Goal: Ask a question

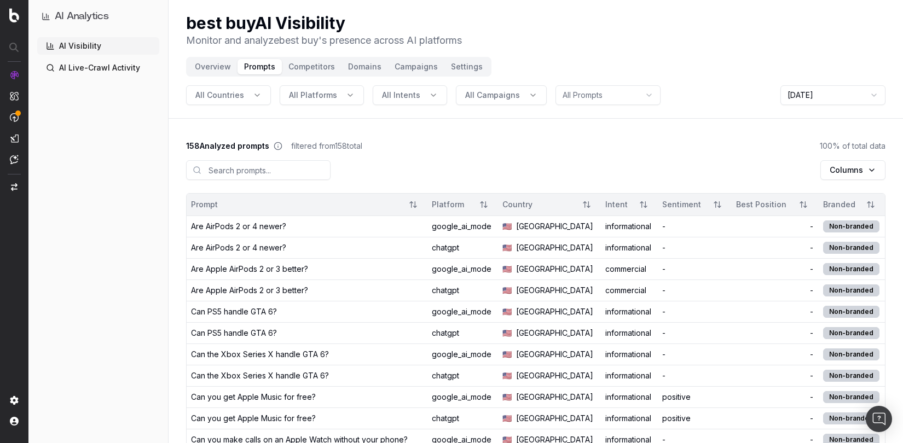
click at [216, 64] on button "Overview" at bounding box center [212, 66] width 49 height 15
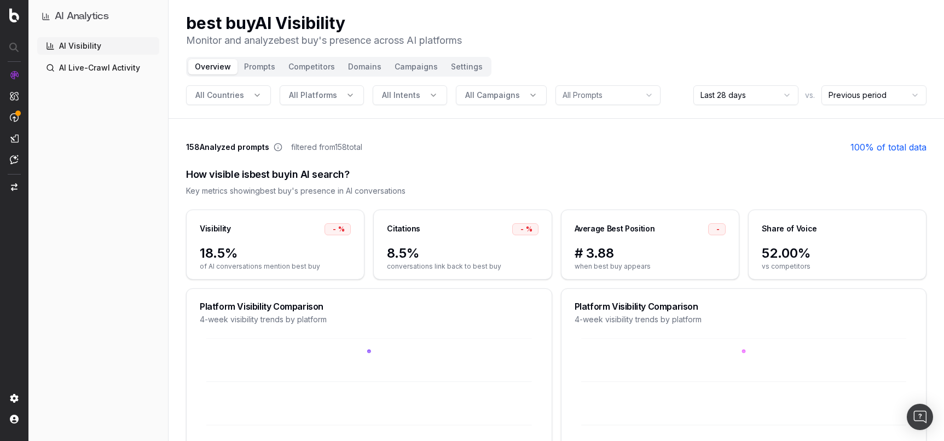
click at [252, 67] on button "Prompts" at bounding box center [259, 66] width 44 height 15
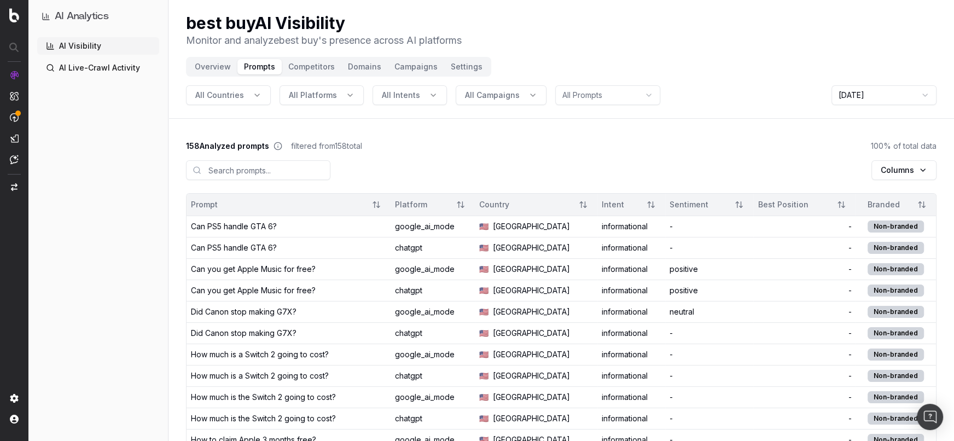
click at [587, 100] on html "AI Analytics AI Visibility AI Live-Crawl Activity best buy AI Visibility Monito…" at bounding box center [477, 220] width 954 height 441
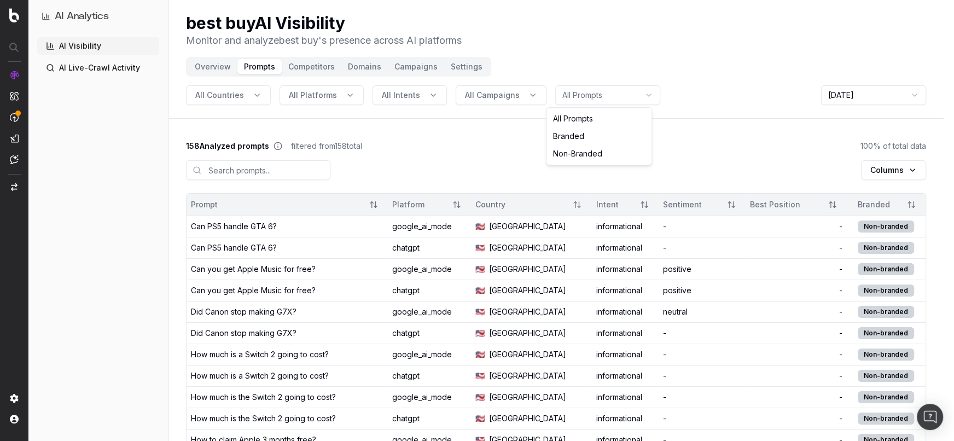
click at [729, 110] on html "AI Analytics AI Visibility AI Live-Crawl Activity best buy AI Visibility Monito…" at bounding box center [477, 220] width 954 height 441
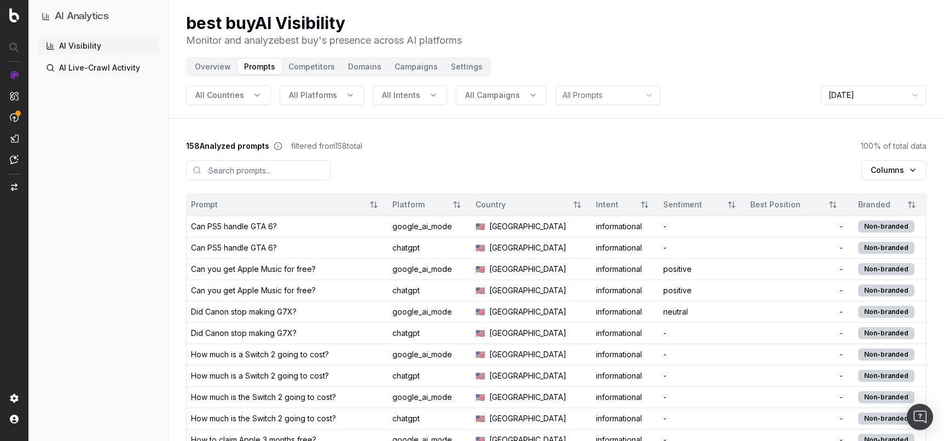
click at [839, 99] on html "AI Analytics AI Visibility AI Live-Crawl Activity best buy AI Visibility Monito…" at bounding box center [472, 220] width 944 height 441
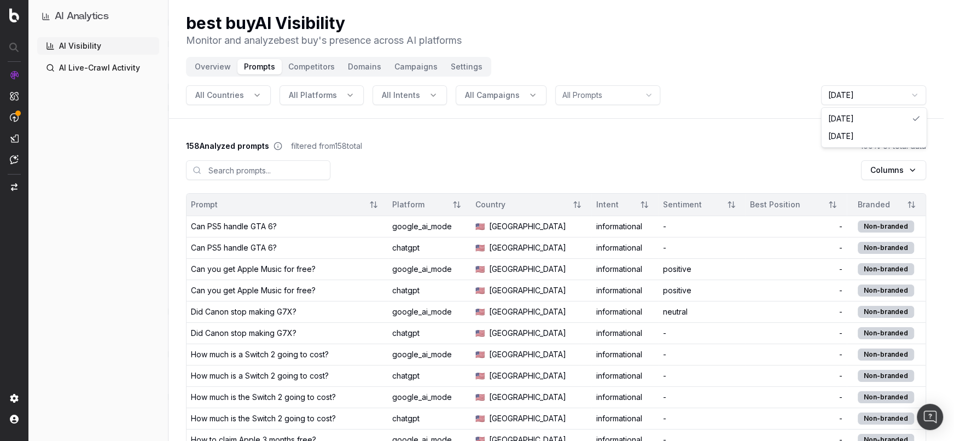
click at [735, 119] on html "AI Analytics AI Visibility AI Live-Crawl Activity best buy AI Visibility Monito…" at bounding box center [477, 220] width 954 height 441
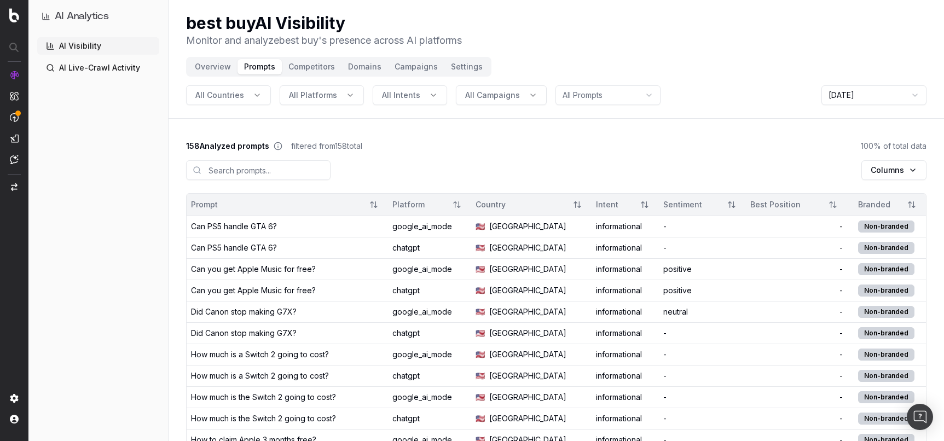
click at [840, 97] on html "AI Analytics AI Visibility AI Live-Crawl Activity best buy AI Visibility Monito…" at bounding box center [472, 220] width 944 height 441
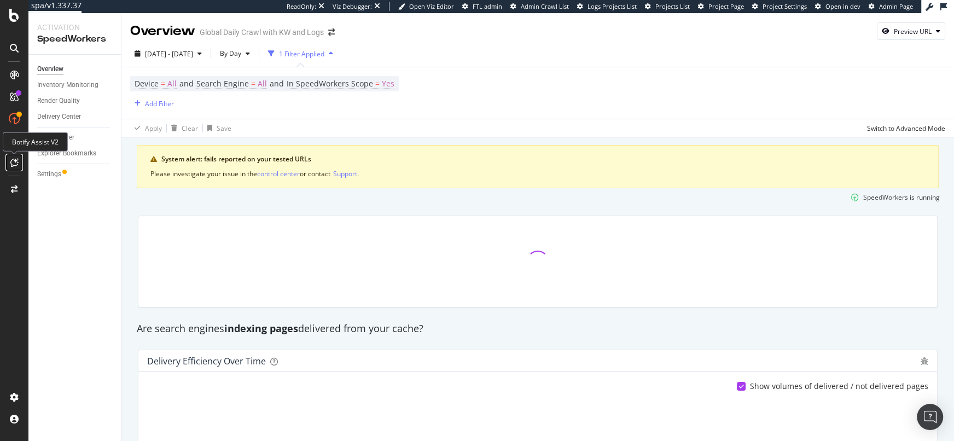
click at [18, 159] on icon at bounding box center [14, 162] width 8 height 9
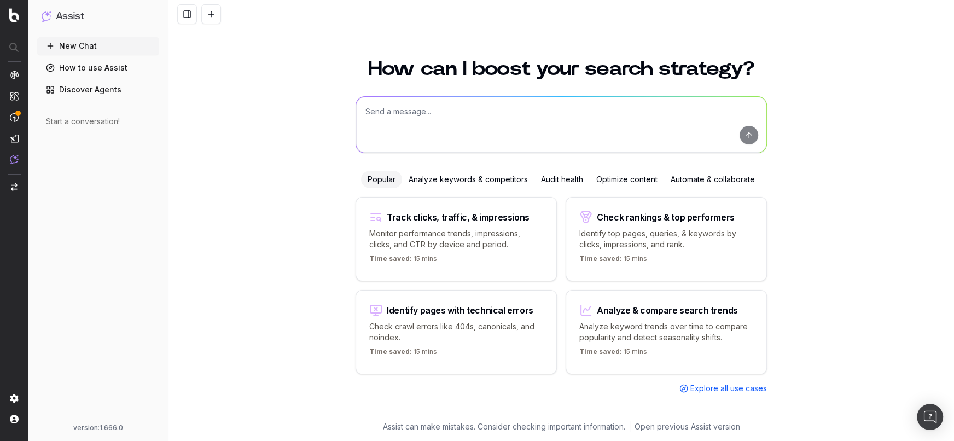
click at [112, 89] on link "Discover Agents" at bounding box center [98, 90] width 122 height 18
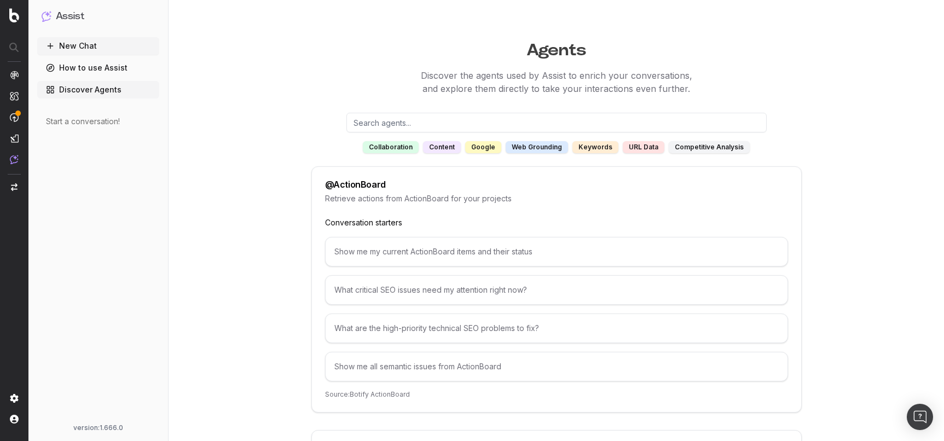
click at [396, 126] on input "text" at bounding box center [556, 123] width 420 height 20
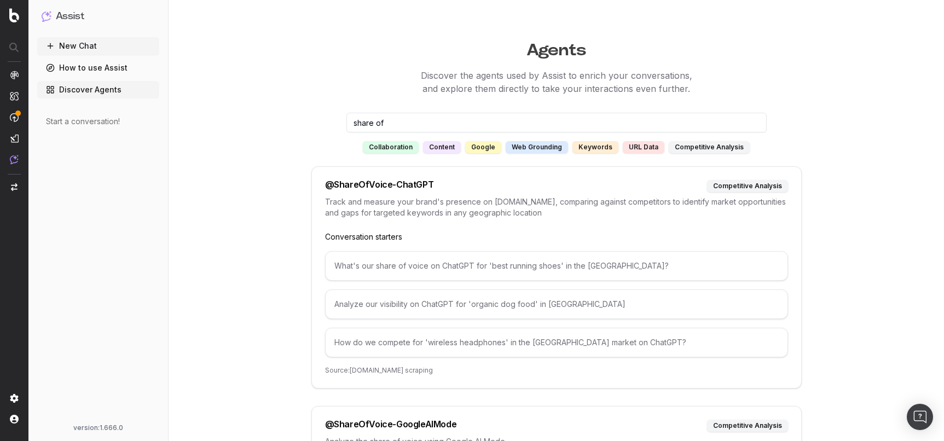
type input "share of"
click at [79, 45] on button "New Chat" at bounding box center [98, 46] width 122 height 18
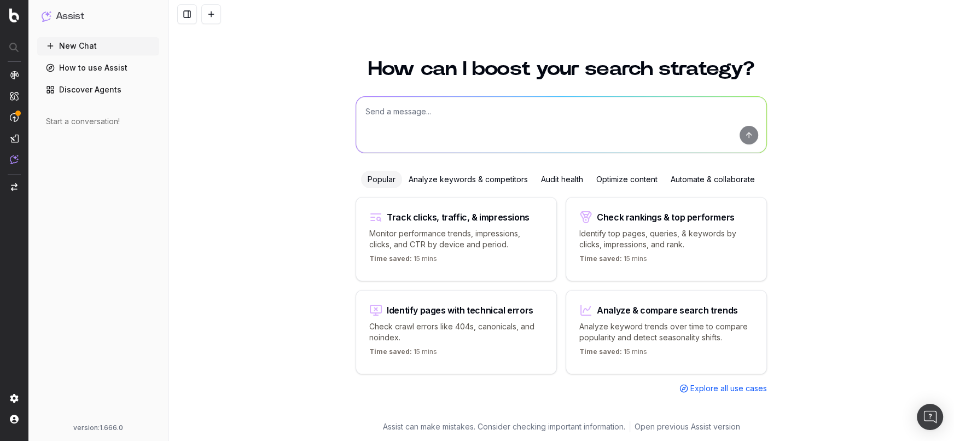
click at [382, 113] on textarea at bounding box center [561, 125] width 410 height 56
type textarea "analyze our share of voice for "what are the best running shoes for marathon tr…"
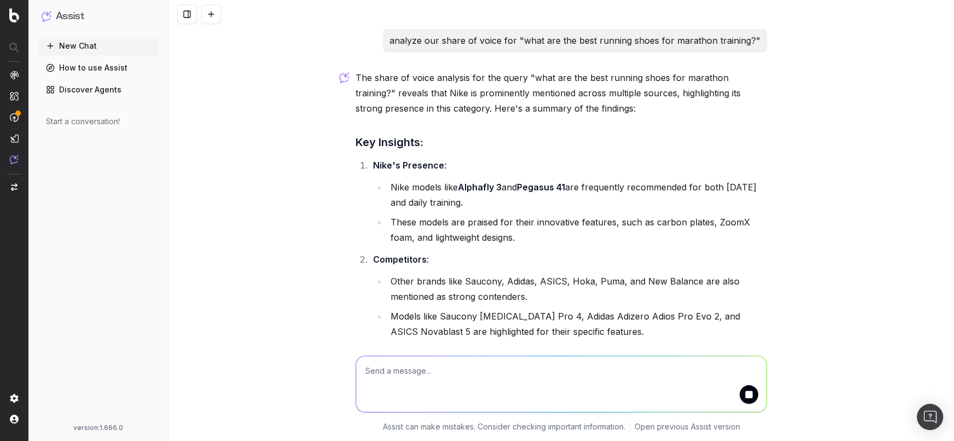
click at [646, 41] on p "analyze our share of voice for "what are the best running shoes for marathon tr…" at bounding box center [575, 40] width 371 height 15
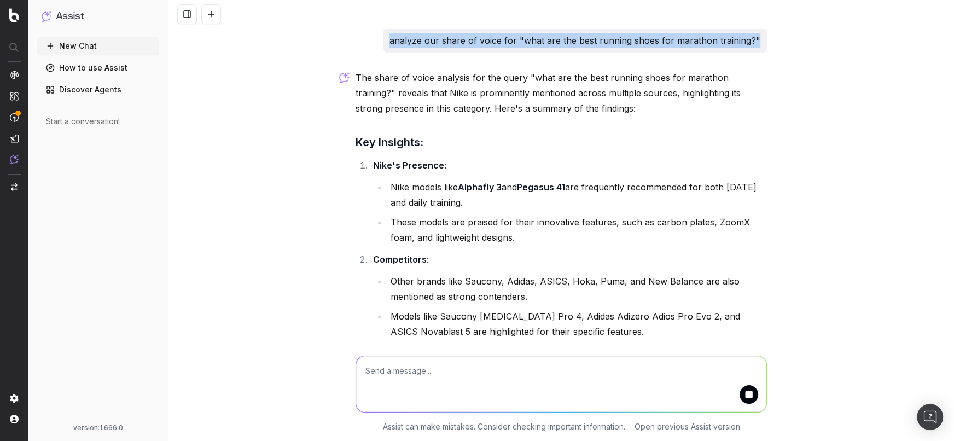
drag, startPoint x: 396, startPoint y: 42, endPoint x: 758, endPoint y: 43, distance: 361.7
click at [758, 43] on div "analyze our share of voice for "what are the best running shoes for marathon tr…" at bounding box center [575, 40] width 384 height 24
copy p "analyze our share of voice for "what are the best running shoes for marathon tr…"
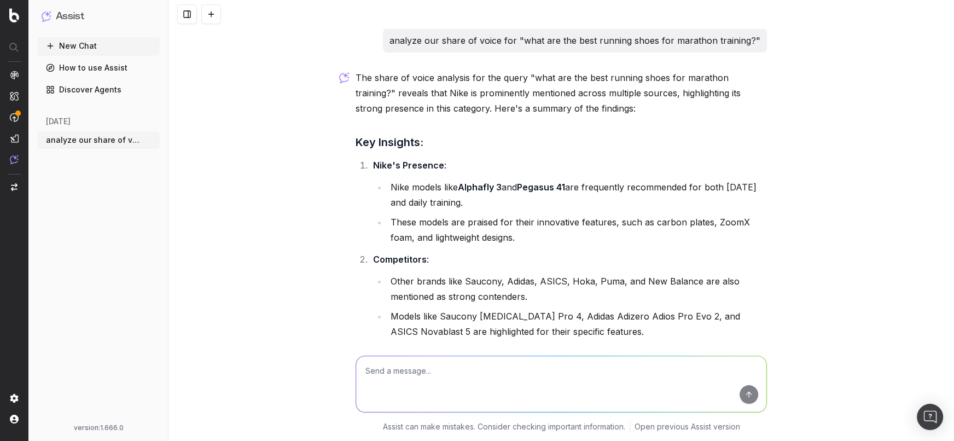
click at [408, 377] on textarea at bounding box center [561, 384] width 410 height 56
type textarea "c"
type textarea "#"
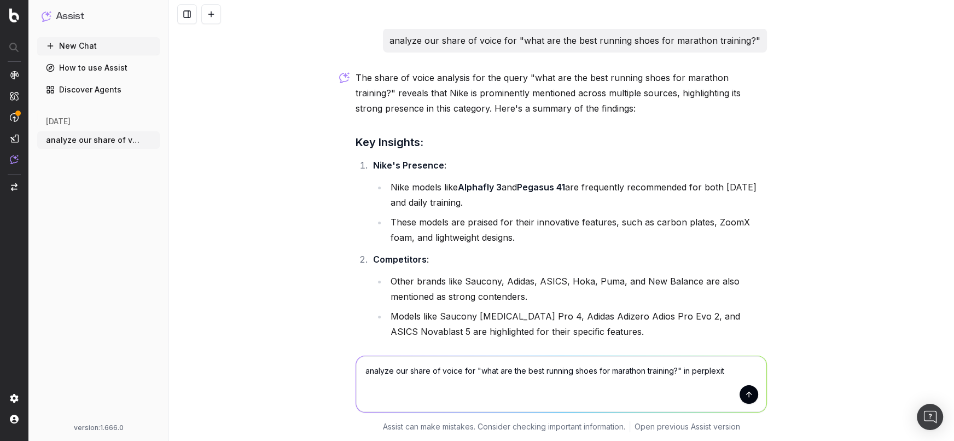
type textarea "analyze our share of voice for "what are the best running shoes for marathon tr…"
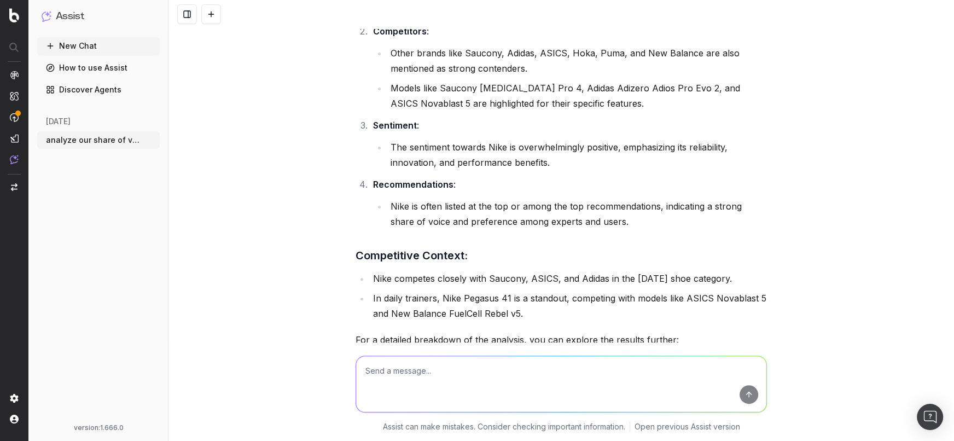
scroll to position [436, 0]
